Goal: Navigation & Orientation: Go to known website

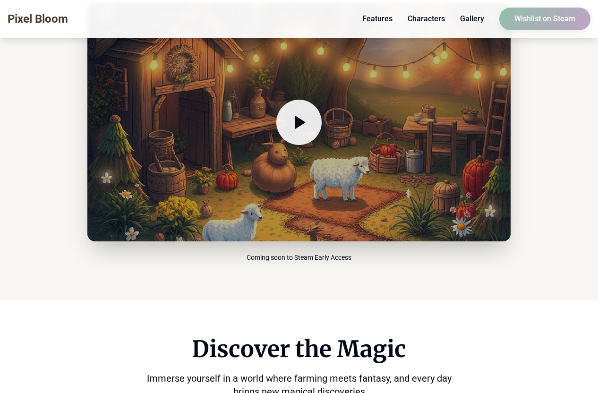
scroll to position [512, 0]
